Goal: Task Accomplishment & Management: Use online tool/utility

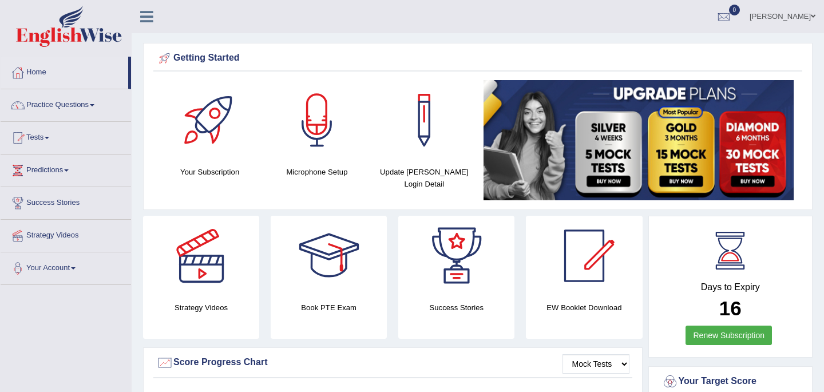
click at [40, 138] on link "Tests" at bounding box center [66, 136] width 130 height 29
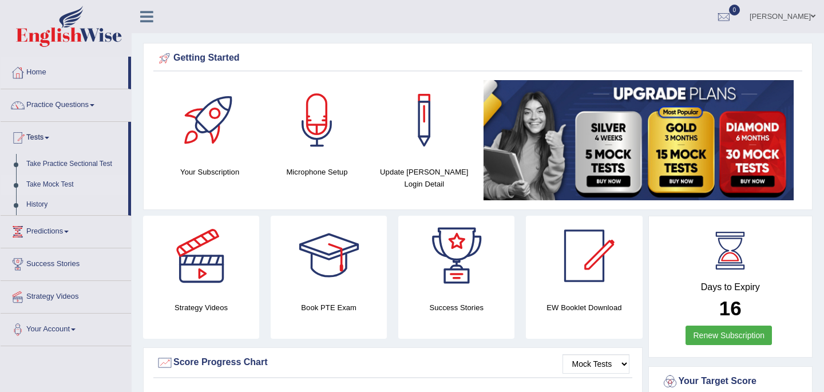
click at [55, 185] on link "Take Mock Test" at bounding box center [74, 185] width 107 height 21
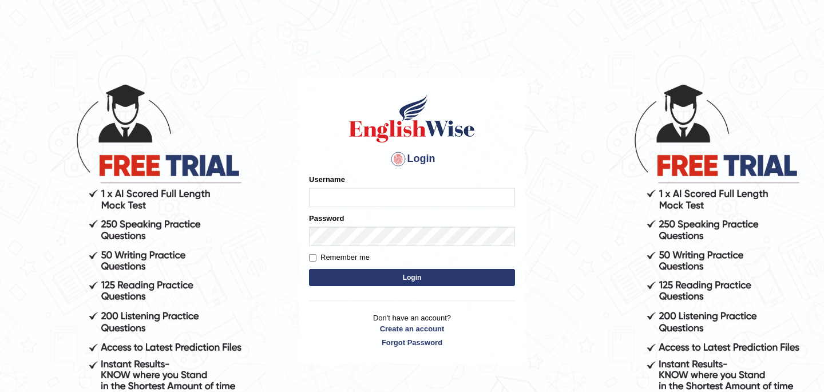
type input "Babsterro"
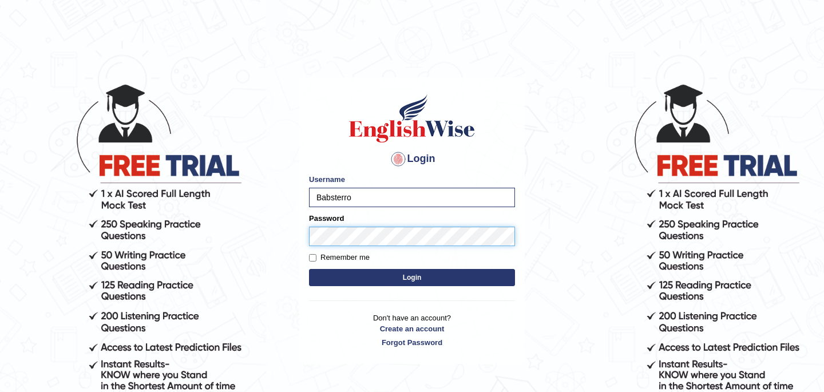
click at [309, 269] on button "Login" at bounding box center [412, 277] width 206 height 17
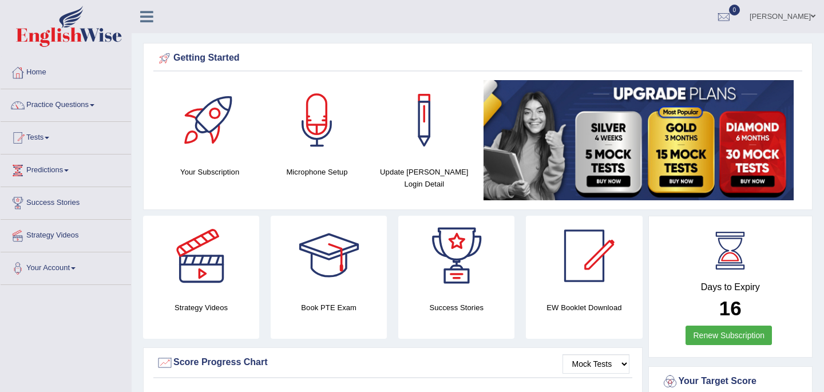
click at [56, 103] on link "Practice Questions" at bounding box center [66, 103] width 130 height 29
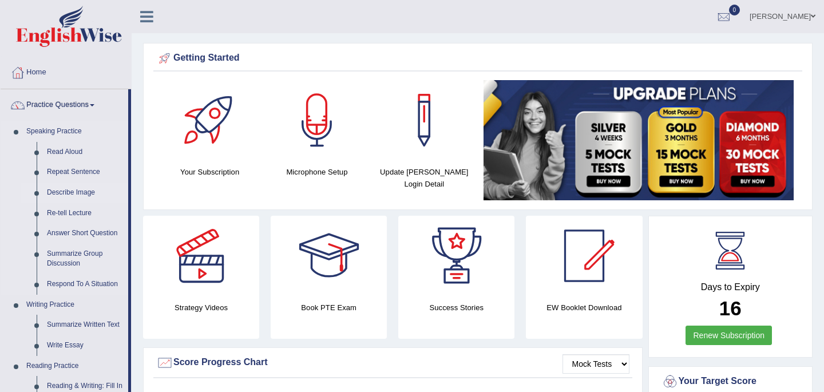
click at [74, 193] on link "Describe Image" at bounding box center [85, 193] width 86 height 21
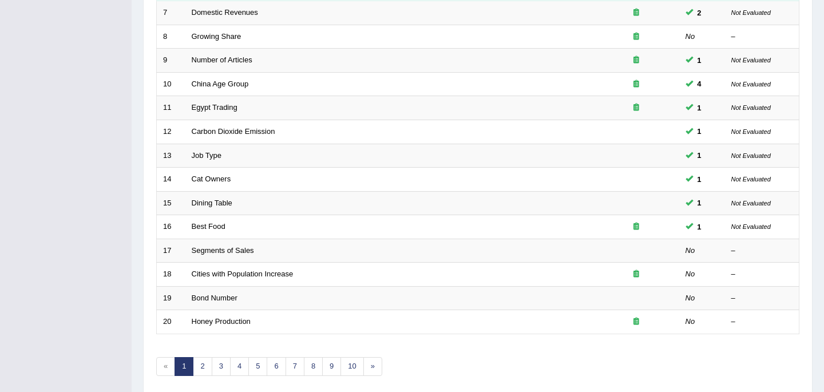
scroll to position [358, 0]
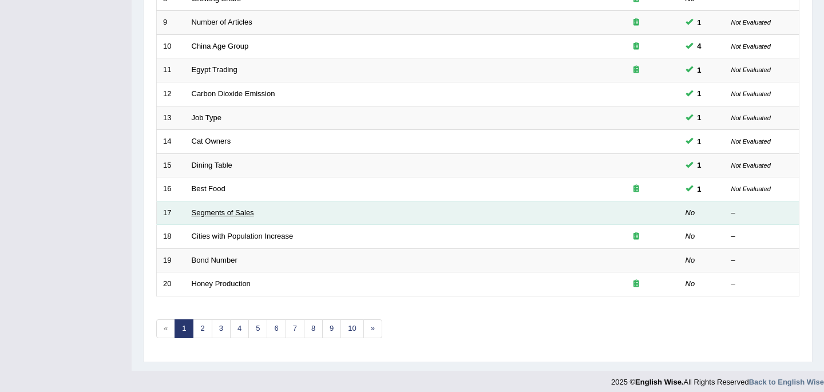
click at [223, 208] on link "Segments of Sales" at bounding box center [223, 212] width 62 height 9
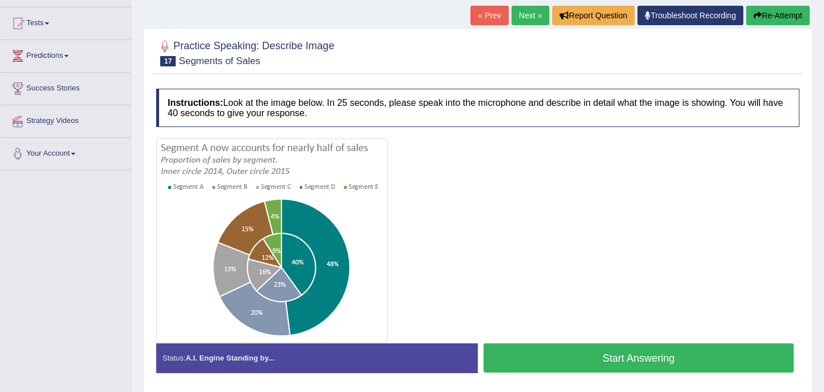
scroll to position [137, 0]
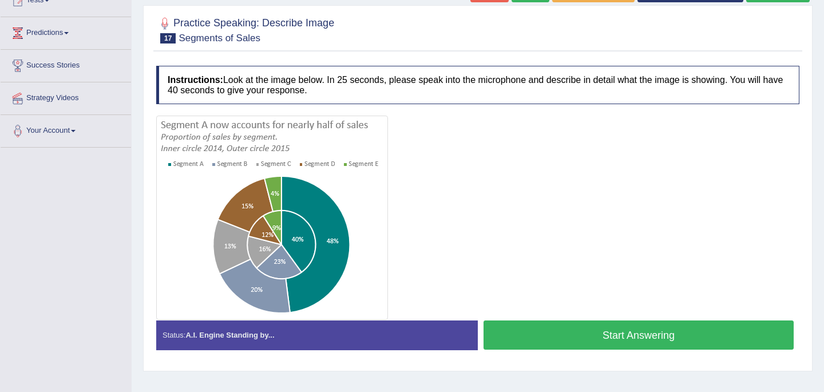
click at [209, 209] on img at bounding box center [272, 217] width 226 height 199
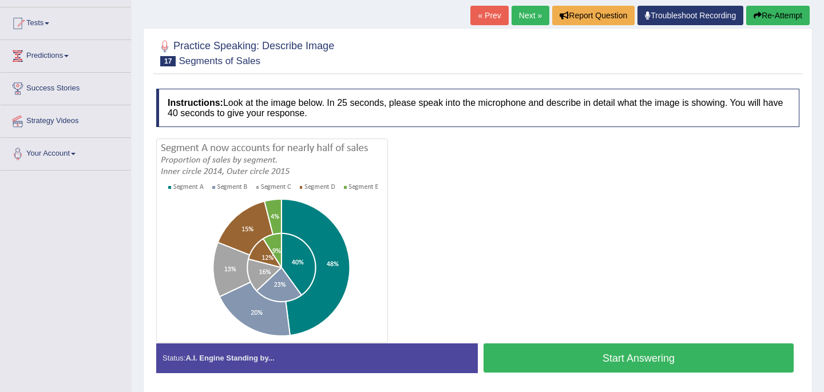
click at [495, 247] on div at bounding box center [477, 240] width 643 height 204
click at [553, 274] on div at bounding box center [477, 240] width 643 height 204
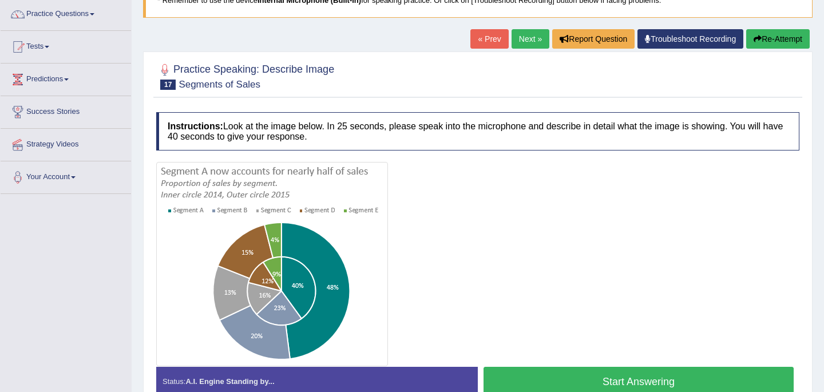
scroll to position [90, 0]
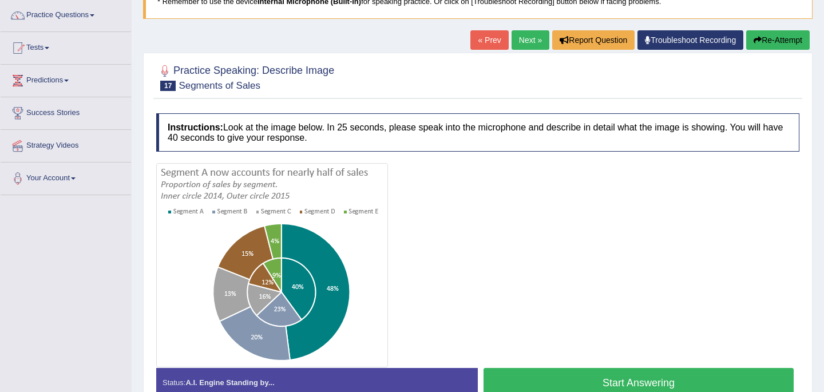
click at [653, 365] on div at bounding box center [477, 265] width 643 height 204
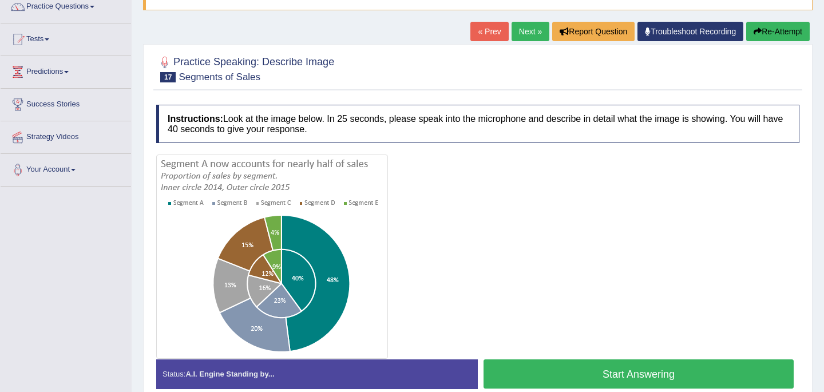
scroll to position [105, 0]
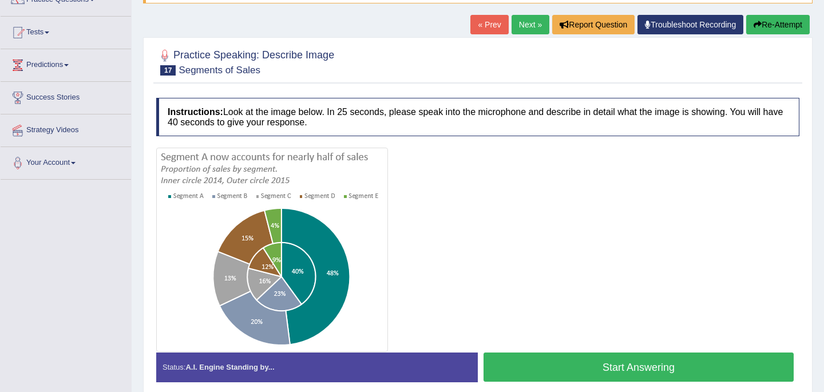
click at [603, 367] on button "Start Answering" at bounding box center [639, 366] width 310 height 29
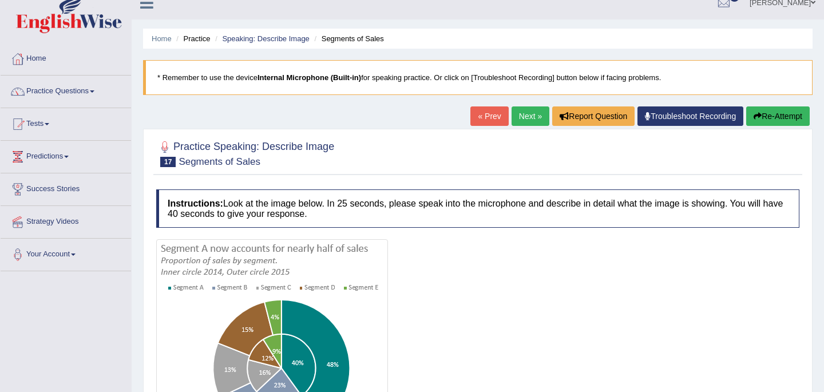
scroll to position [0, 0]
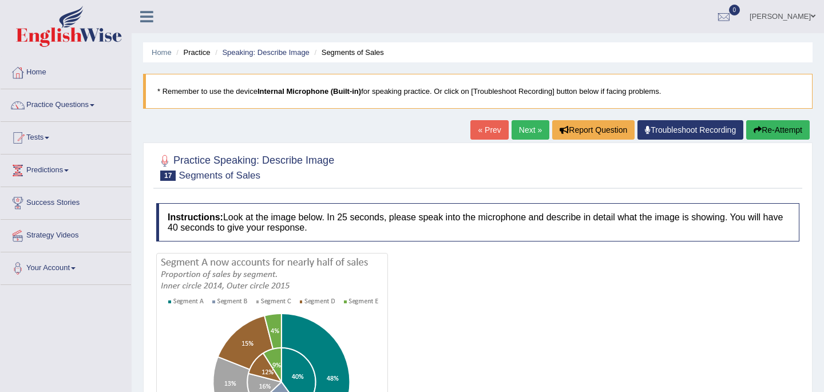
click at [770, 132] on button "Re-Attempt" at bounding box center [778, 129] width 64 height 19
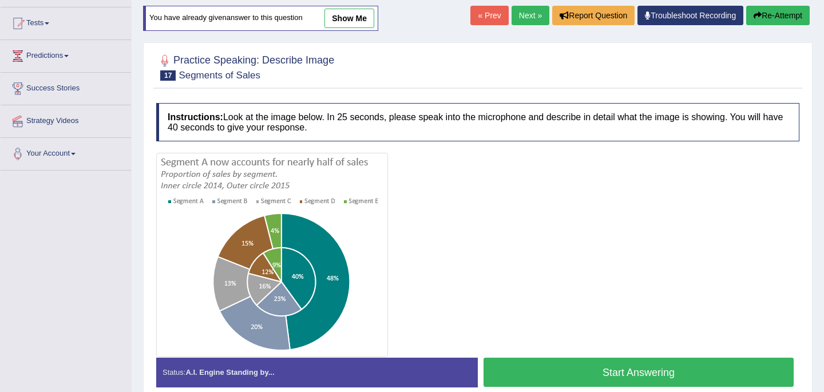
scroll to position [137, 0]
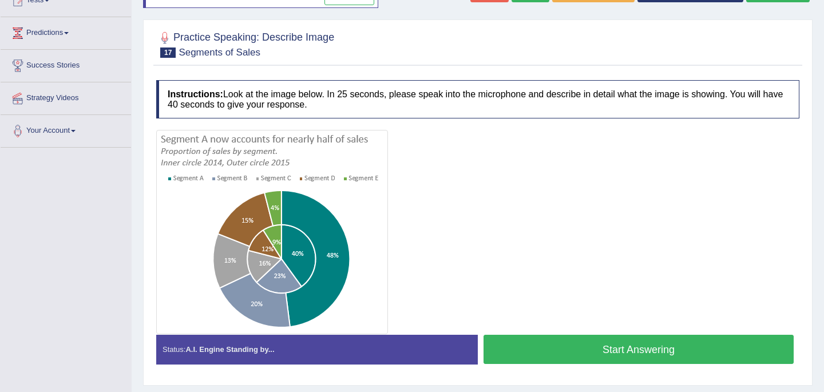
click at [573, 346] on button "Start Answering" at bounding box center [639, 349] width 310 height 29
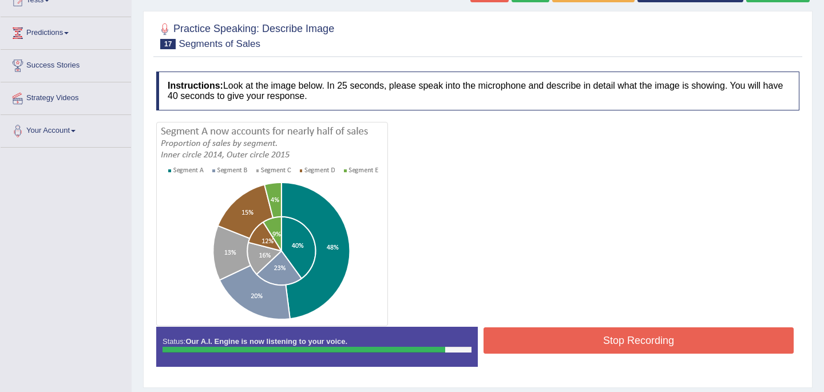
click at [573, 346] on button "Stop Recording" at bounding box center [639, 340] width 310 height 26
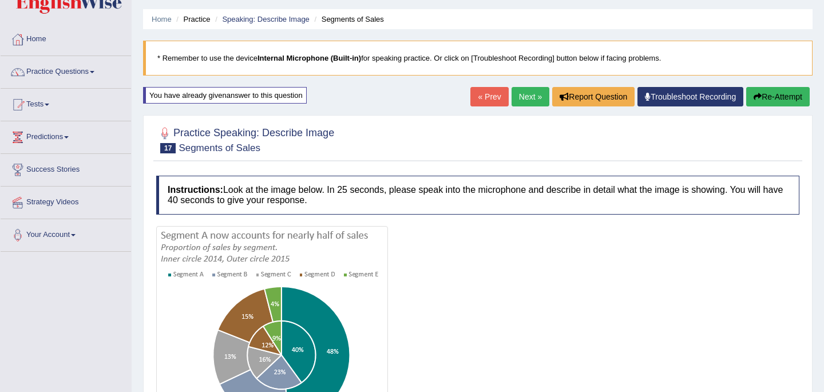
scroll to position [0, 0]
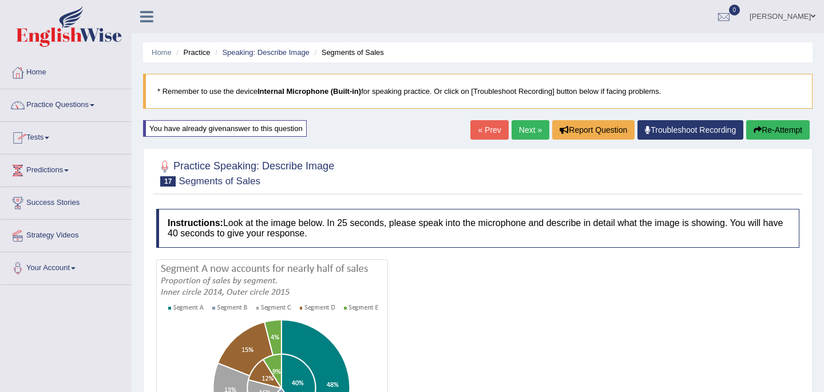
click at [46, 135] on link "Tests" at bounding box center [66, 136] width 130 height 29
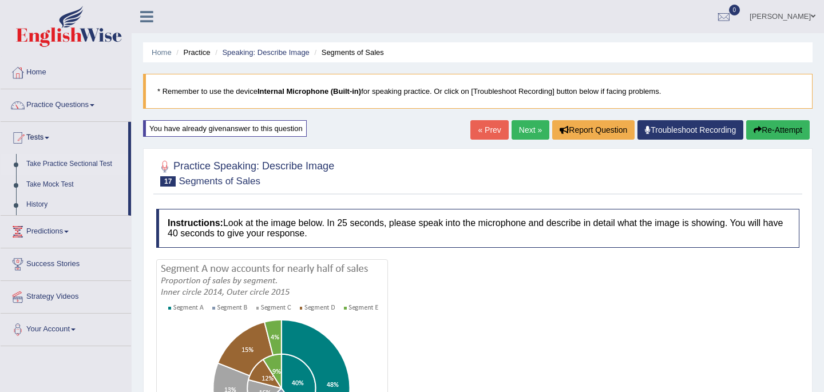
click at [55, 166] on link "Take Practice Sectional Test" at bounding box center [74, 164] width 107 height 21
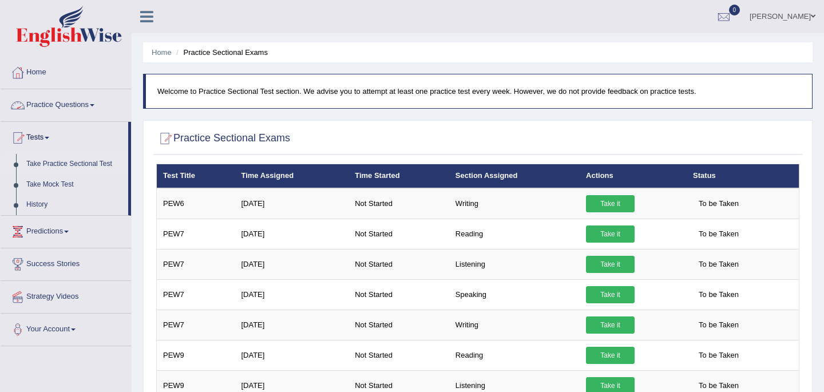
click at [77, 102] on link "Practice Questions" at bounding box center [66, 103] width 130 height 29
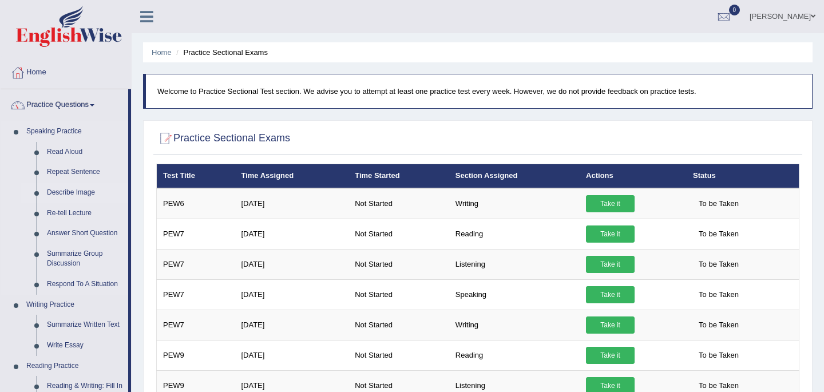
click at [66, 193] on link "Describe Image" at bounding box center [85, 193] width 86 height 21
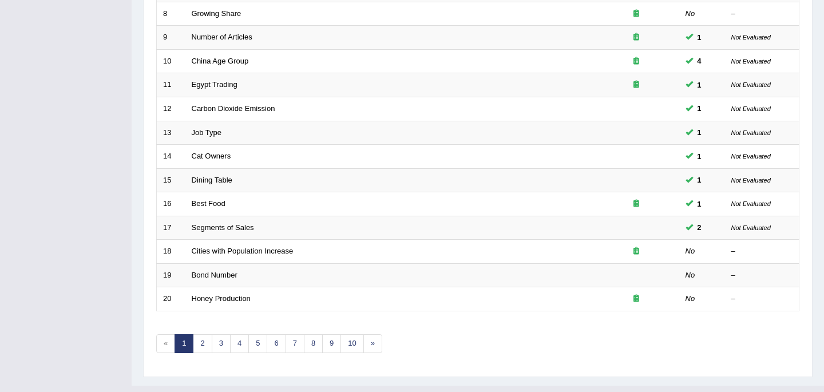
scroll to position [358, 0]
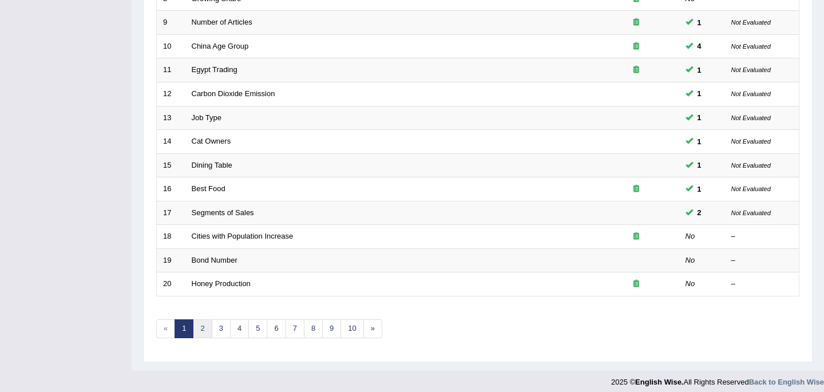
click at [204, 325] on link "2" at bounding box center [202, 328] width 19 height 19
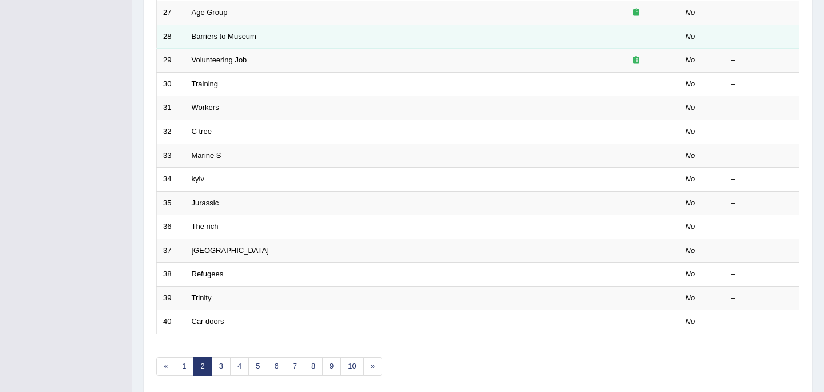
scroll to position [343, 0]
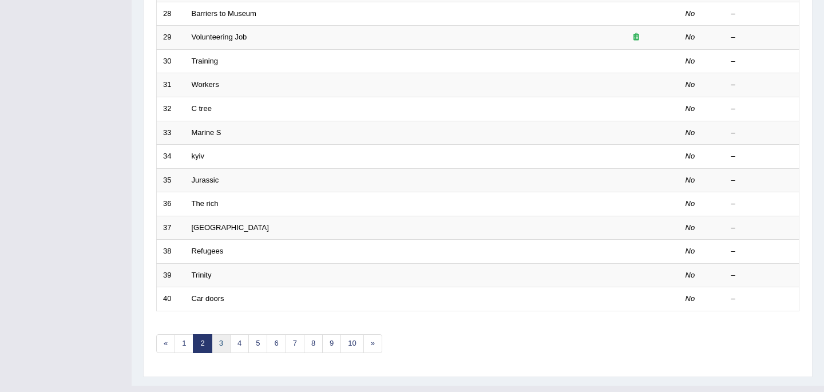
click at [225, 335] on link "3" at bounding box center [221, 343] width 19 height 19
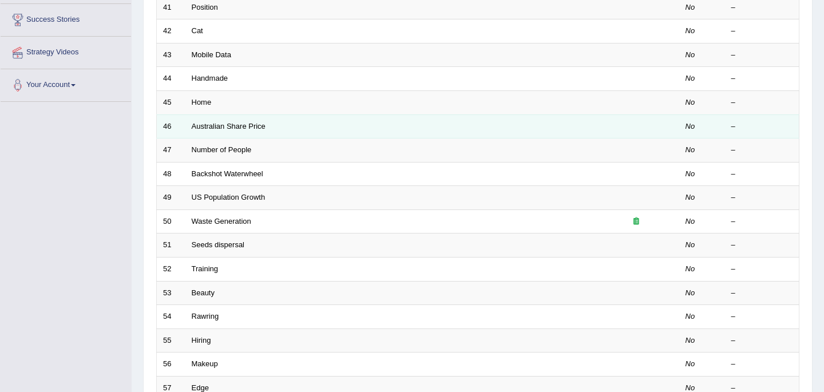
scroll to position [206, 0]
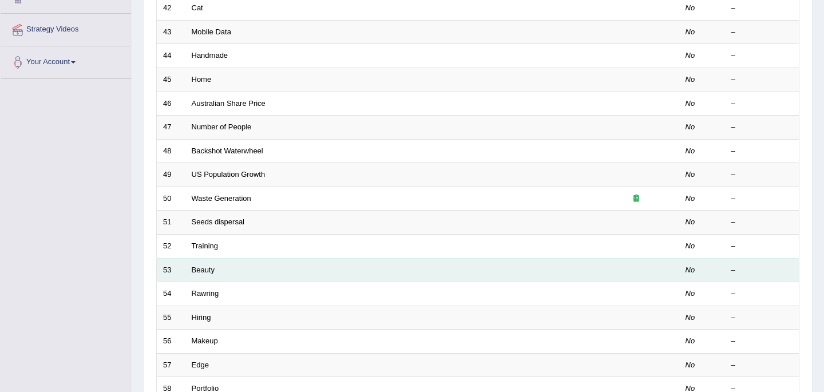
click at [215, 266] on td "Beauty" at bounding box center [389, 270] width 408 height 24
click at [204, 266] on link "Beauty" at bounding box center [203, 270] width 23 height 9
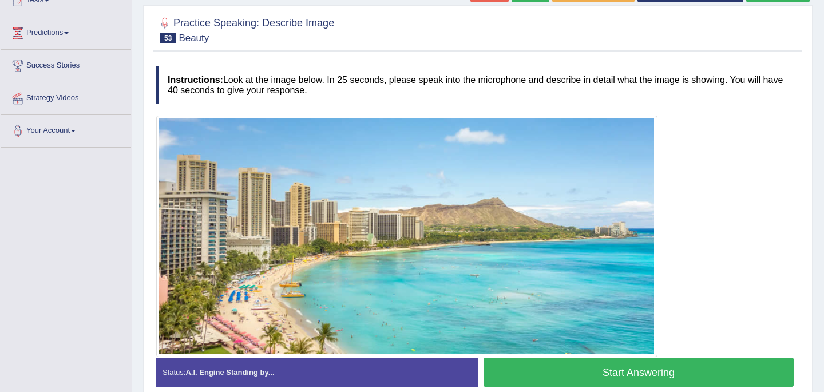
scroll to position [160, 0]
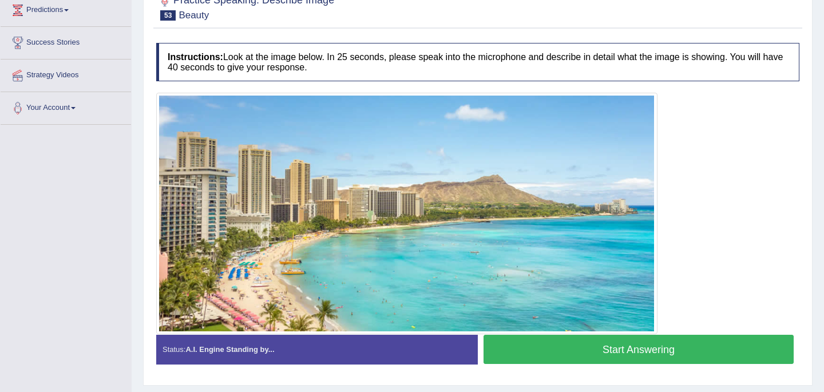
click at [602, 355] on button "Start Answering" at bounding box center [639, 349] width 310 height 29
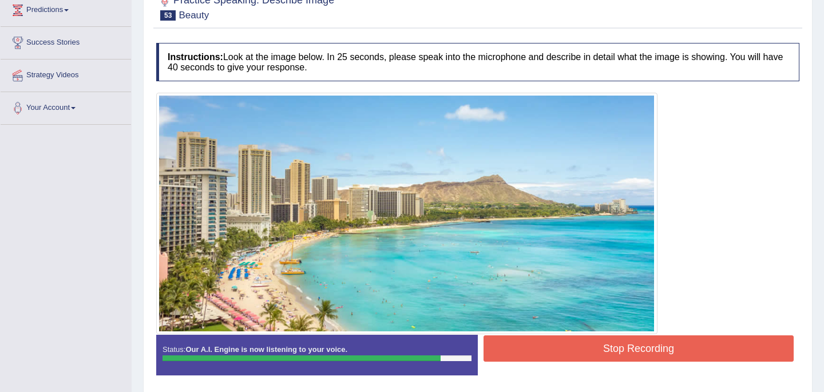
click at [653, 351] on button "Stop Recording" at bounding box center [639, 348] width 310 height 26
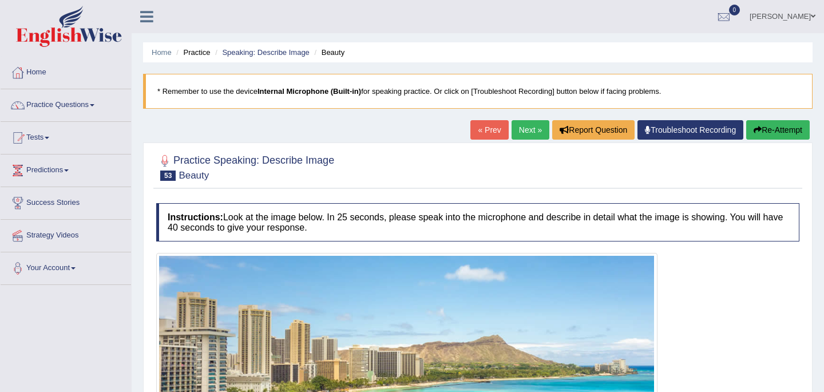
scroll to position [23, 0]
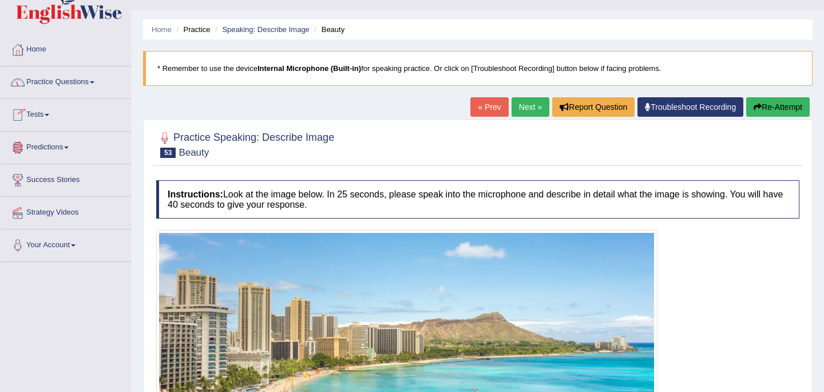
click at [43, 117] on link "Tests" at bounding box center [66, 113] width 130 height 29
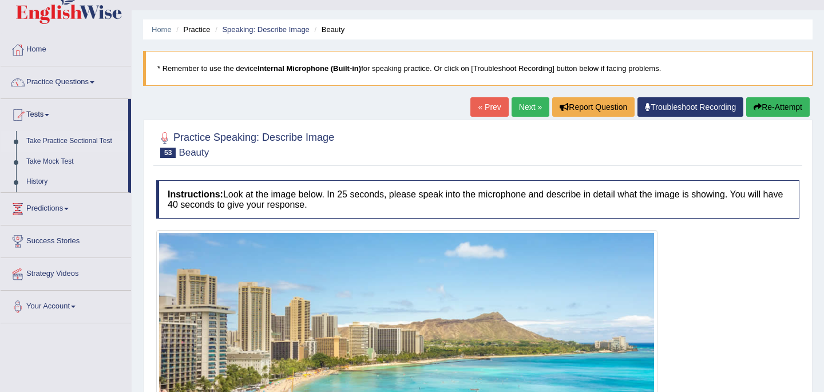
click at [54, 144] on link "Take Practice Sectional Test" at bounding box center [74, 141] width 107 height 21
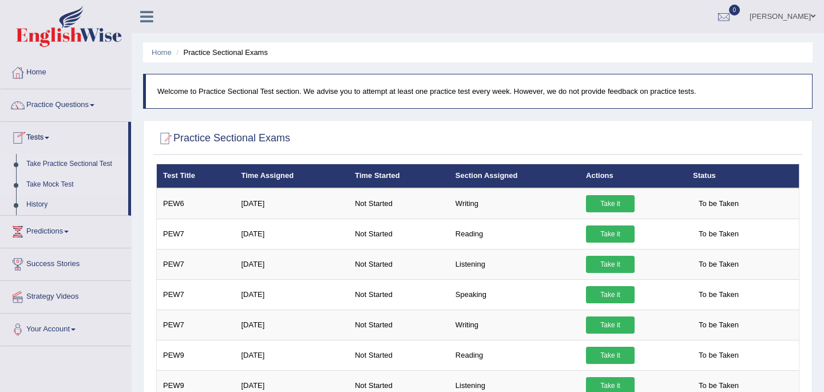
click at [57, 185] on link "Take Mock Test" at bounding box center [74, 185] width 107 height 21
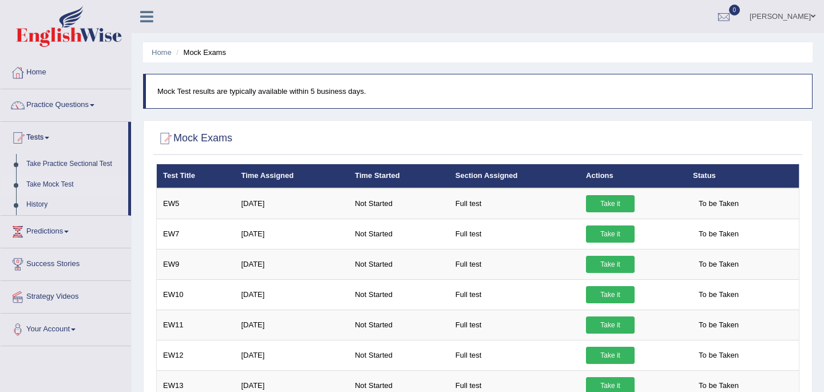
click at [63, 183] on link "Take Mock Test" at bounding box center [74, 185] width 107 height 21
click at [39, 205] on link "History" at bounding box center [74, 205] width 107 height 21
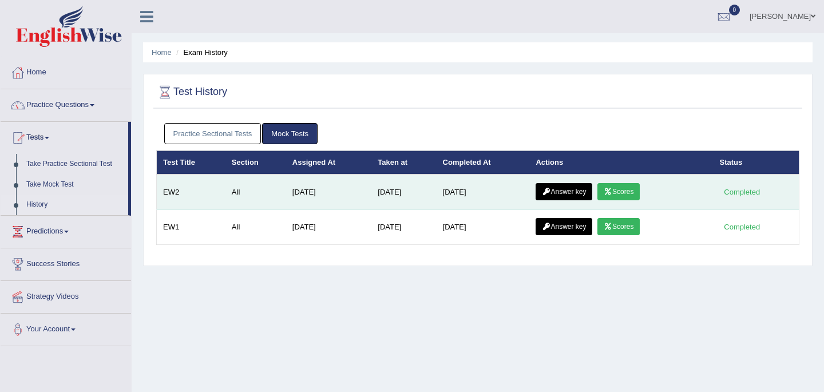
click at [626, 191] on link "Scores" at bounding box center [618, 191] width 42 height 17
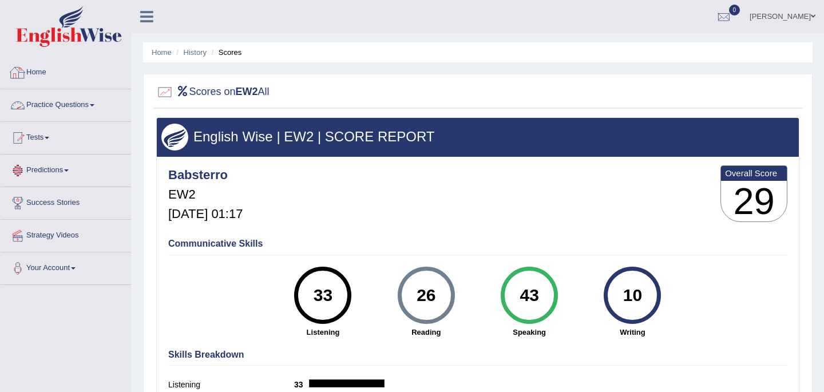
click at [41, 72] on link "Home" at bounding box center [66, 71] width 130 height 29
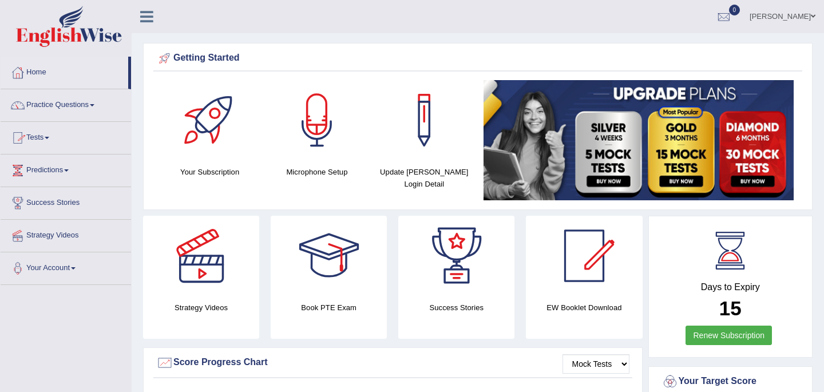
click at [47, 140] on link "Tests" at bounding box center [66, 136] width 130 height 29
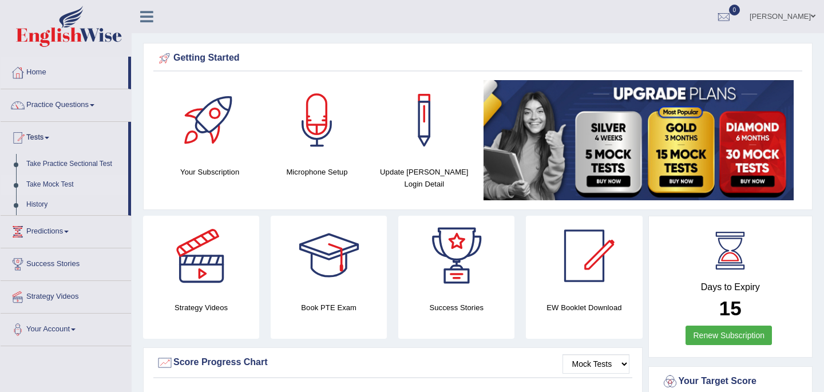
click at [53, 185] on link "Take Mock Test" at bounding box center [74, 185] width 107 height 21
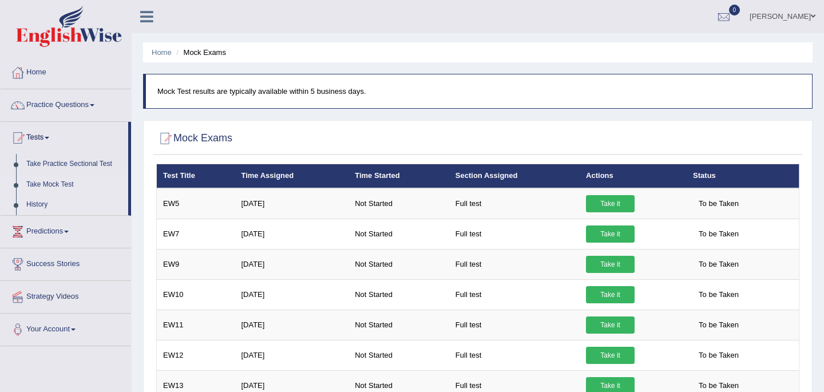
click at [39, 207] on link "History" at bounding box center [74, 205] width 107 height 21
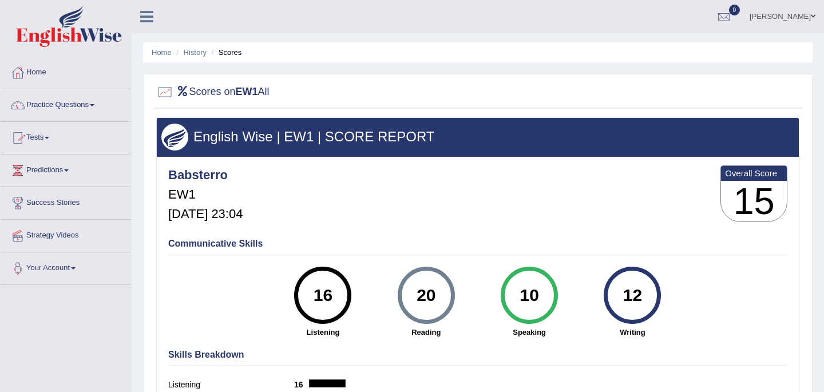
click at [43, 140] on link "Tests" at bounding box center [66, 136] width 130 height 29
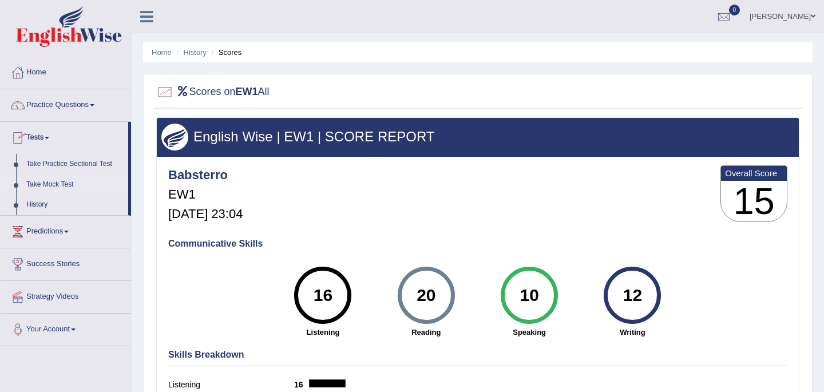
click at [49, 183] on link "Take Mock Test" at bounding box center [74, 185] width 107 height 21
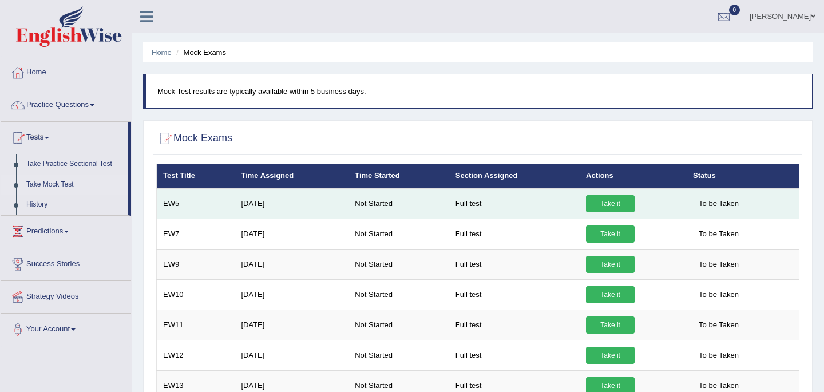
click at [611, 204] on link "Take it" at bounding box center [610, 203] width 49 height 17
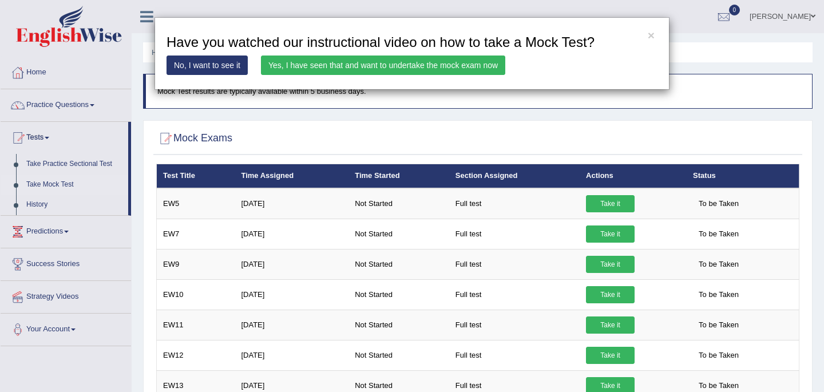
click at [436, 69] on link "Yes, I have seen that and want to undertake the mock exam now" at bounding box center [383, 65] width 244 height 19
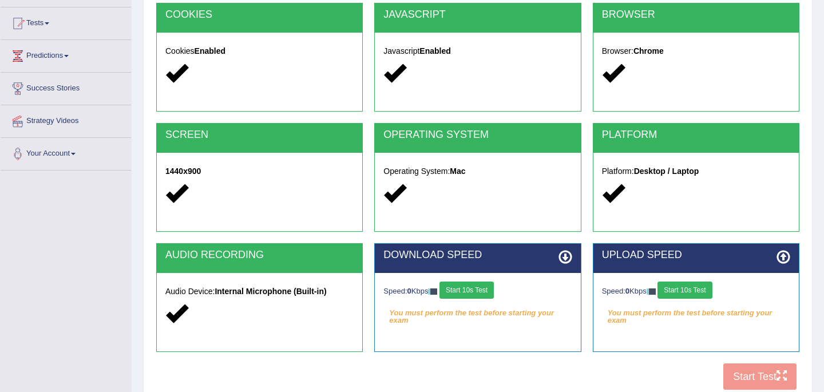
scroll to position [137, 0]
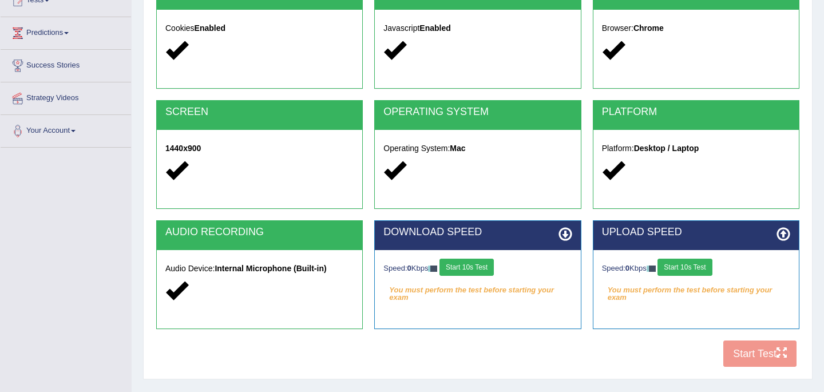
click at [473, 270] on button "Start 10s Test" at bounding box center [466, 267] width 54 height 17
click at [687, 263] on button "Start 10s Test" at bounding box center [685, 267] width 54 height 17
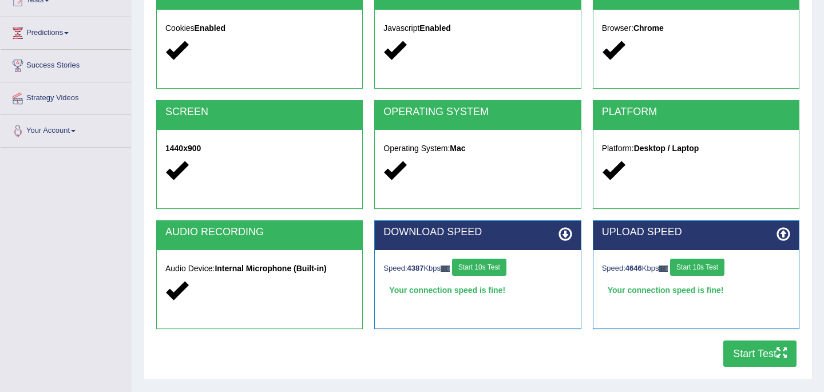
click at [752, 355] on button "Start Test" at bounding box center [759, 353] width 73 height 26
